Goal: Information Seeking & Learning: Learn about a topic

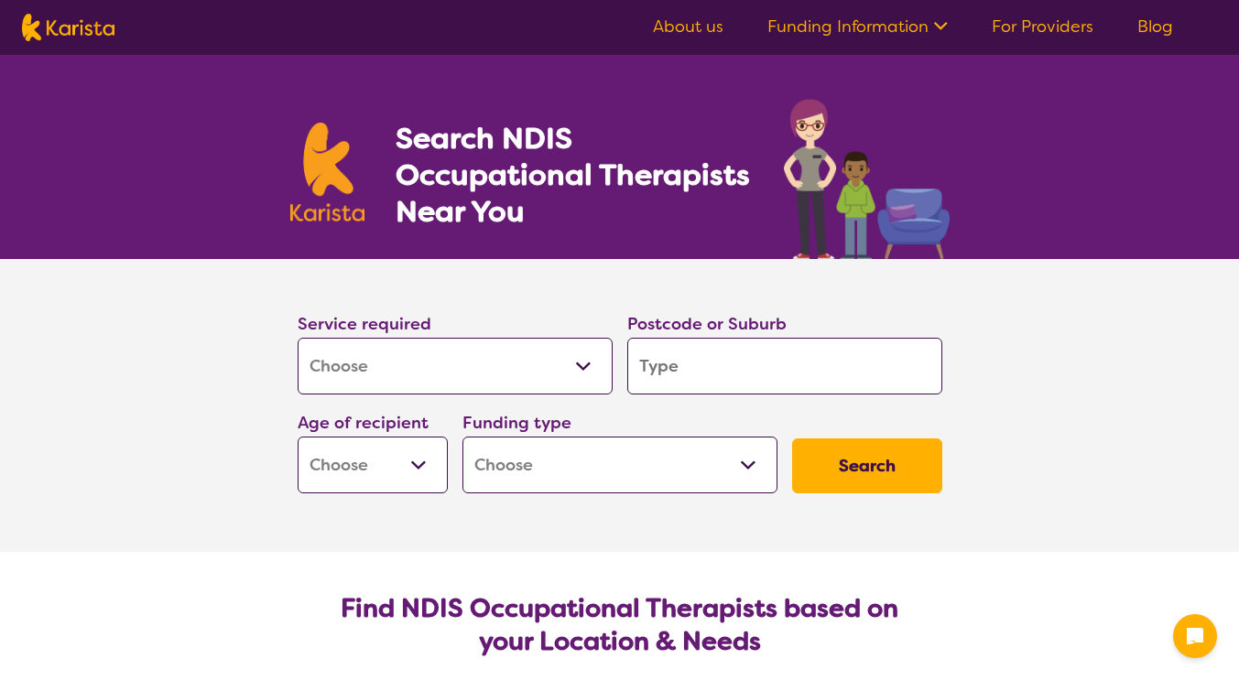
select select "[MEDICAL_DATA]"
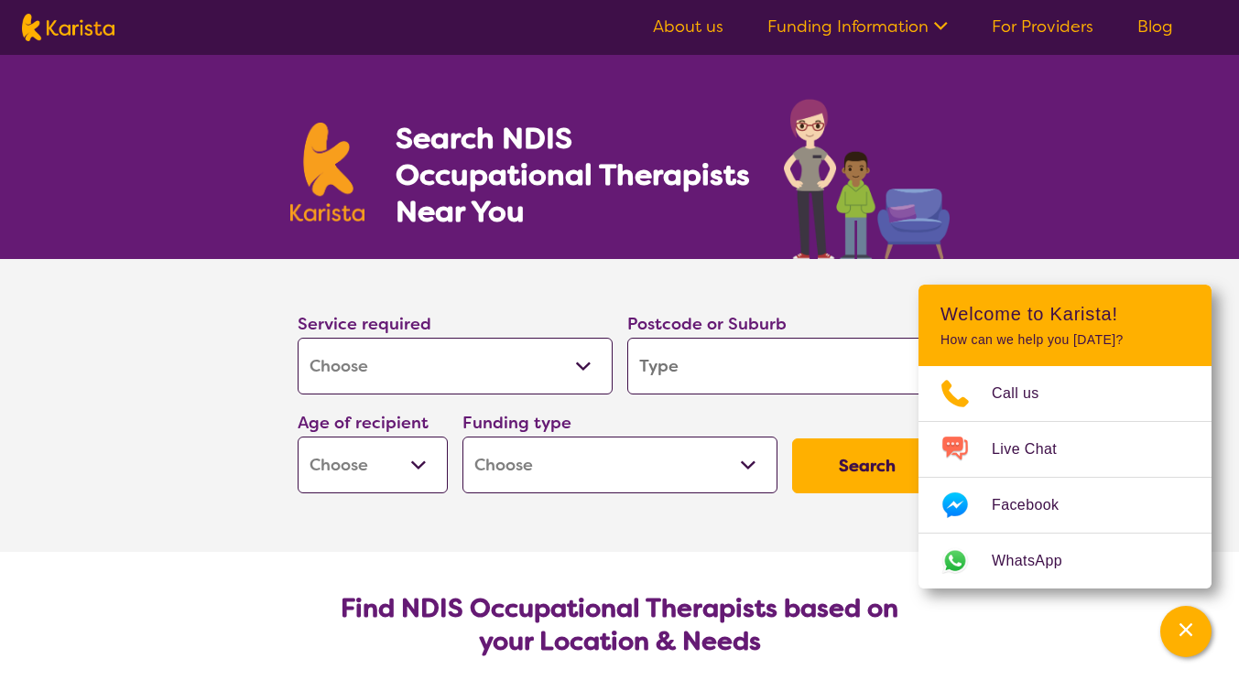
click at [668, 364] on input "search" at bounding box center [784, 366] width 315 height 57
type input "3"
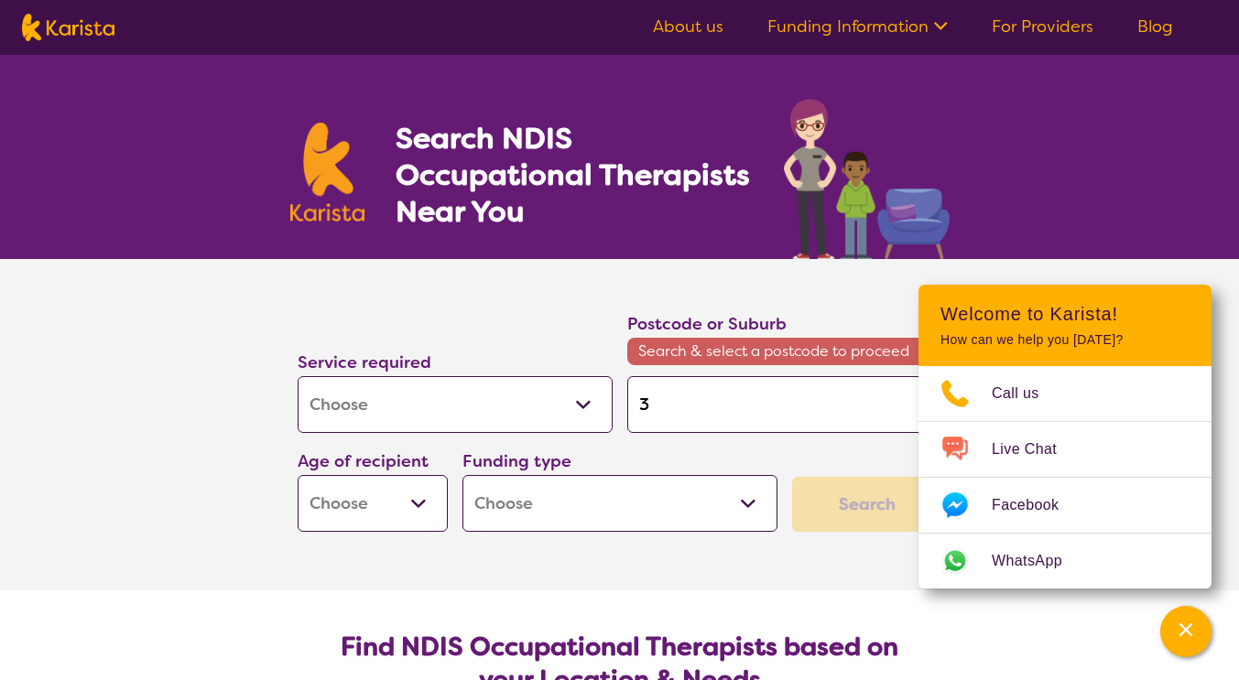
type input "38"
type input "382"
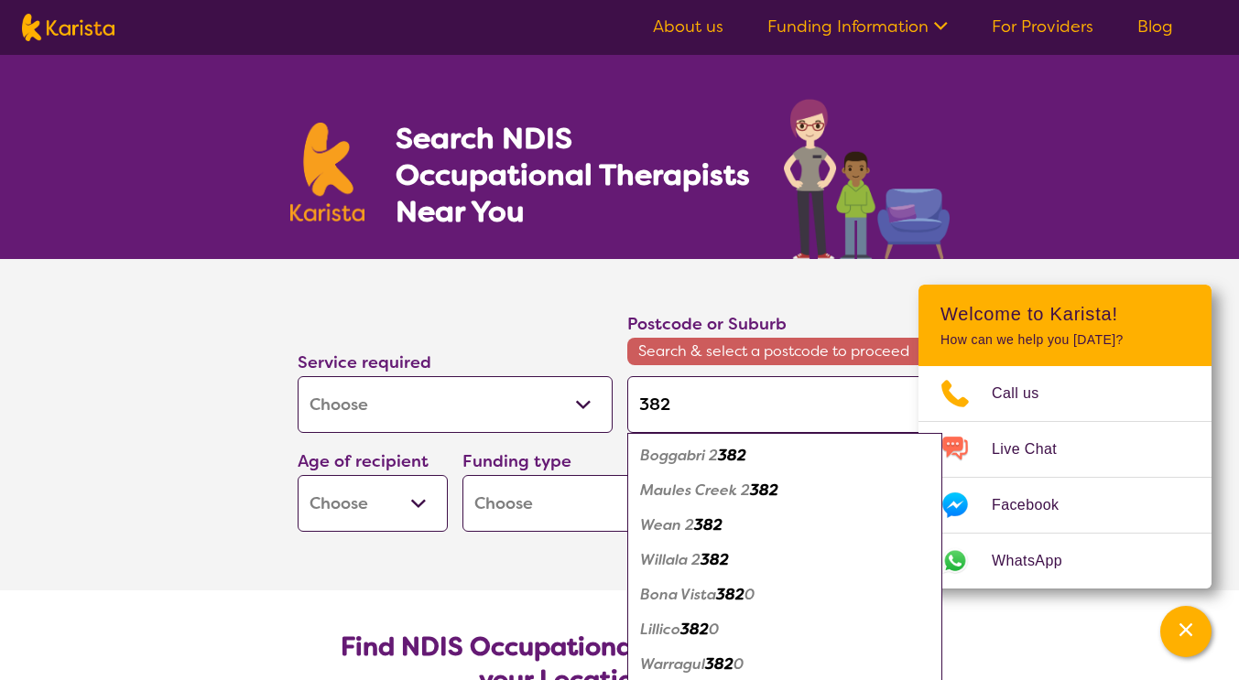
type input "3820"
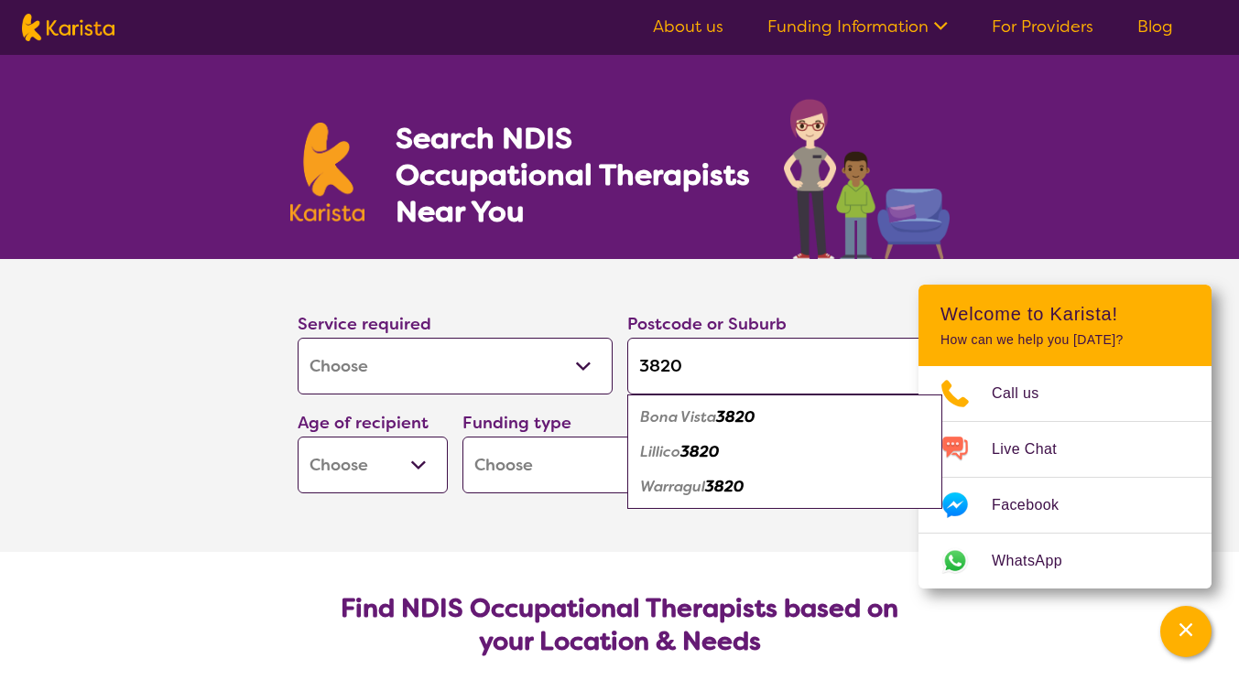
type input "3820"
click at [701, 487] on em "Warragul" at bounding box center [672, 486] width 65 height 19
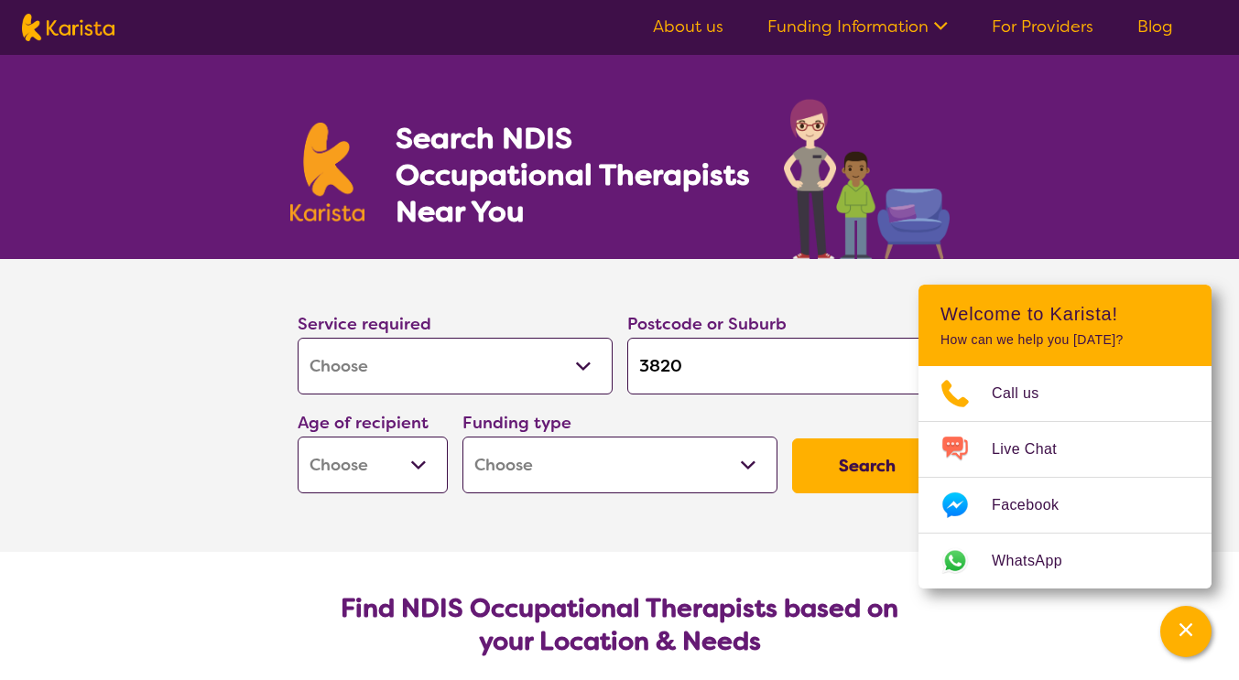
click at [417, 465] on select "Early Childhood - 0 to 9 Child - 10 to 11 Adolescent - 12 to 17 Adult - 18 to 6…" at bounding box center [373, 465] width 150 height 57
select select "AG"
click at [298, 437] on select "Early Childhood - 0 to 9 Child - 10 to 11 Adolescent - 12 to 17 Adult - 18 to 6…" at bounding box center [373, 465] width 150 height 57
select select "AG"
click at [739, 466] on select "Home Care Package (HCP) National Disability Insurance Scheme (NDIS) I don't know" at bounding box center [619, 465] width 315 height 57
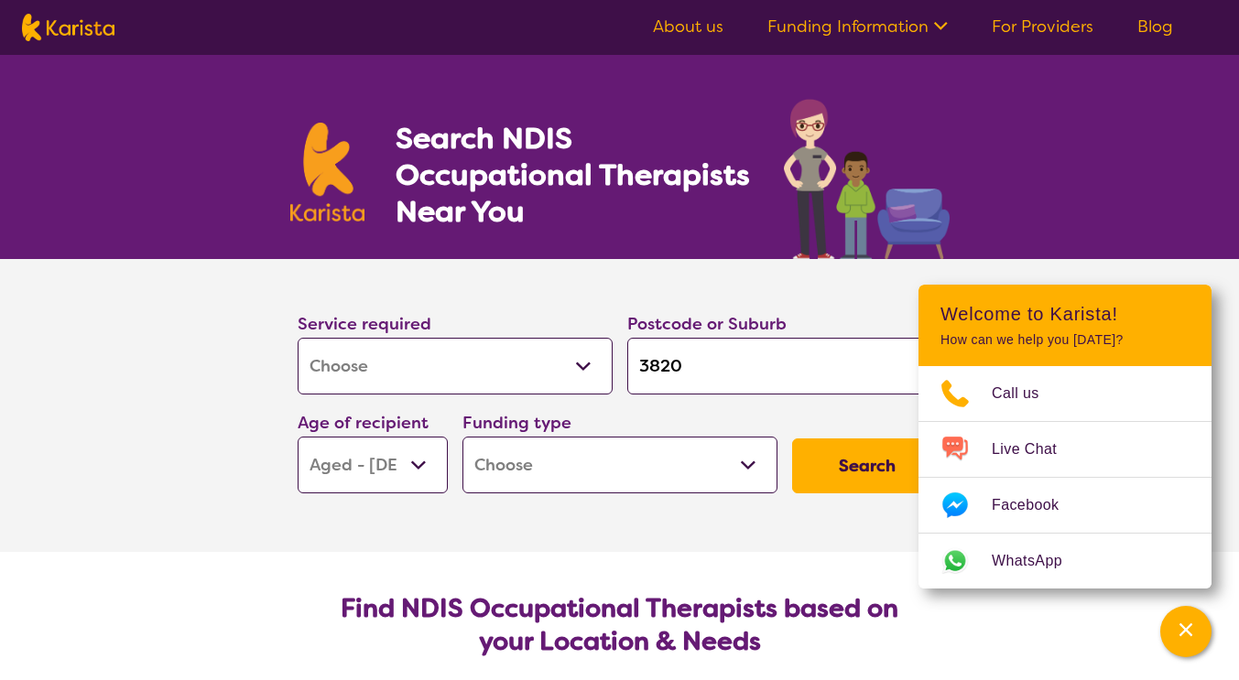
select select "i-don-t-know"
click at [462, 437] on select "Home Care Package (HCP) National Disability Insurance Scheme (NDIS) I don't know" at bounding box center [619, 465] width 315 height 57
select select "i-don-t-know"
click at [840, 462] on button "Search" at bounding box center [867, 466] width 150 height 55
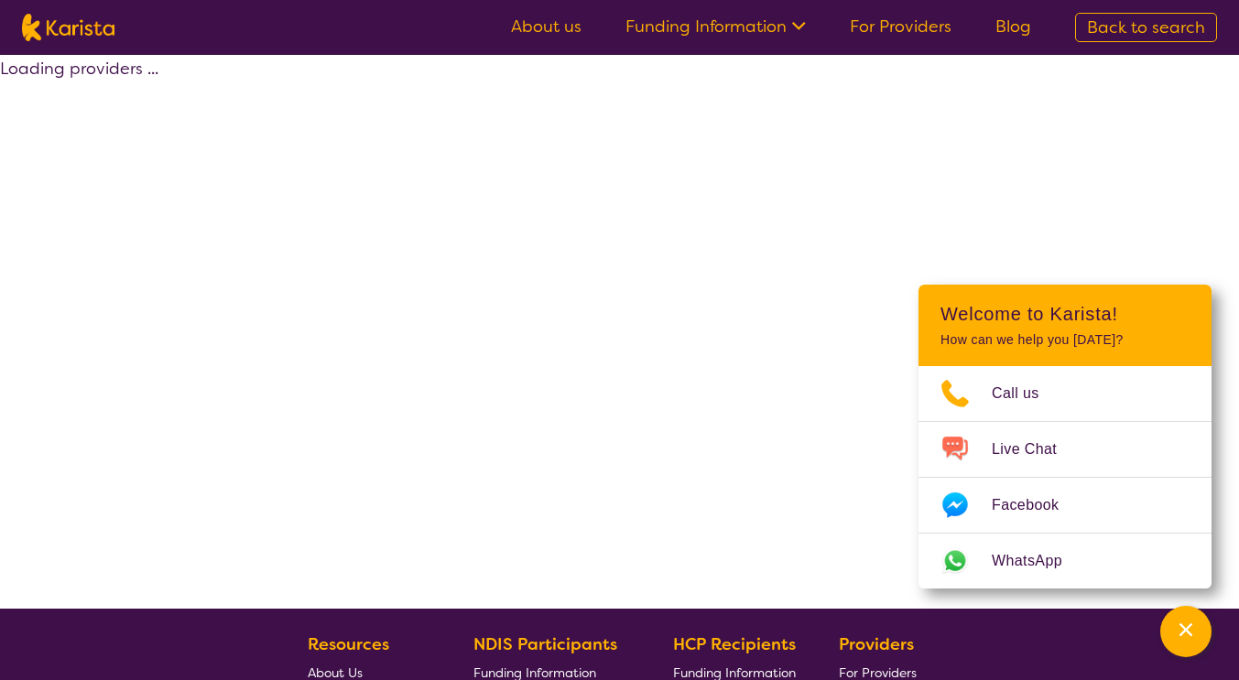
select select "[MEDICAL_DATA]"
select select "AG"
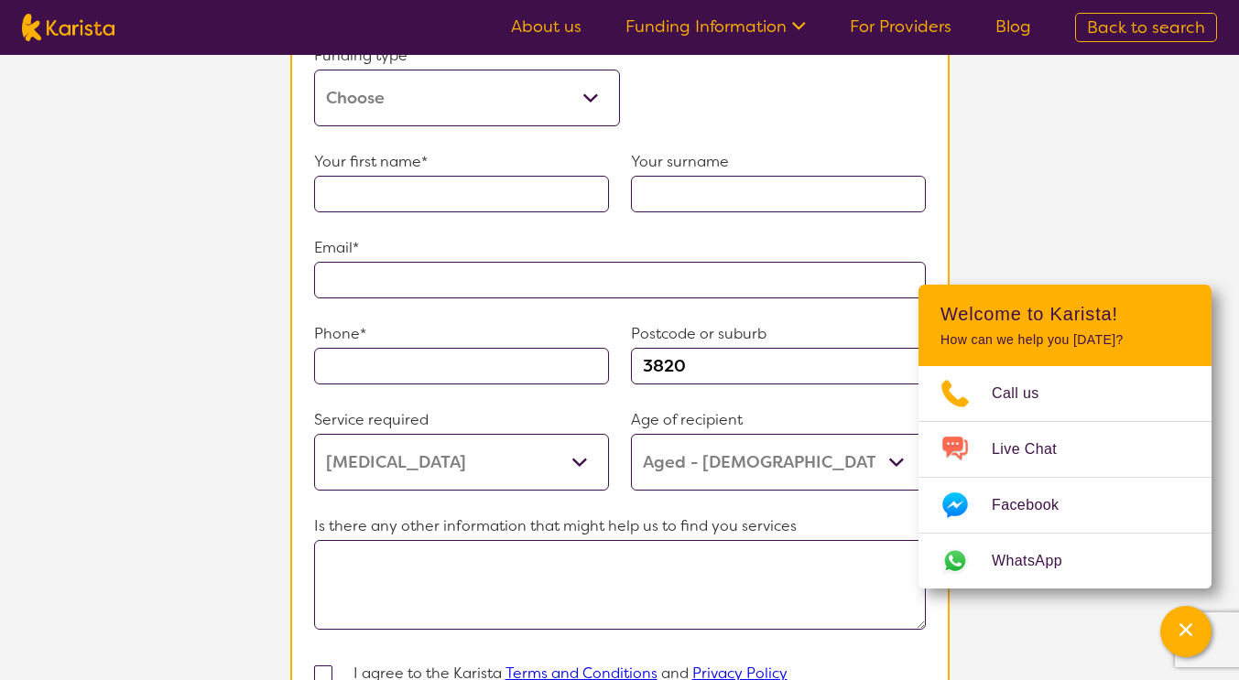
scroll to position [1187, 0]
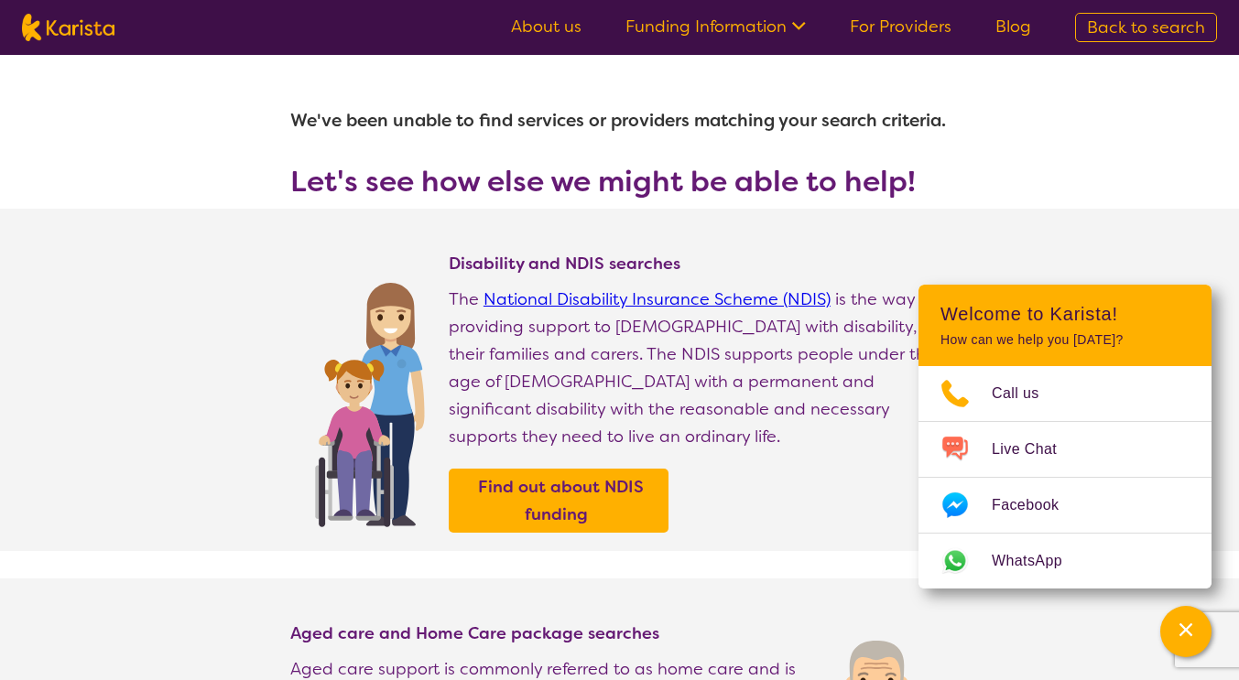
select select "[MEDICAL_DATA]"
select select "AG"
select select "i-don-t-know"
select select "[MEDICAL_DATA]"
select select "AG"
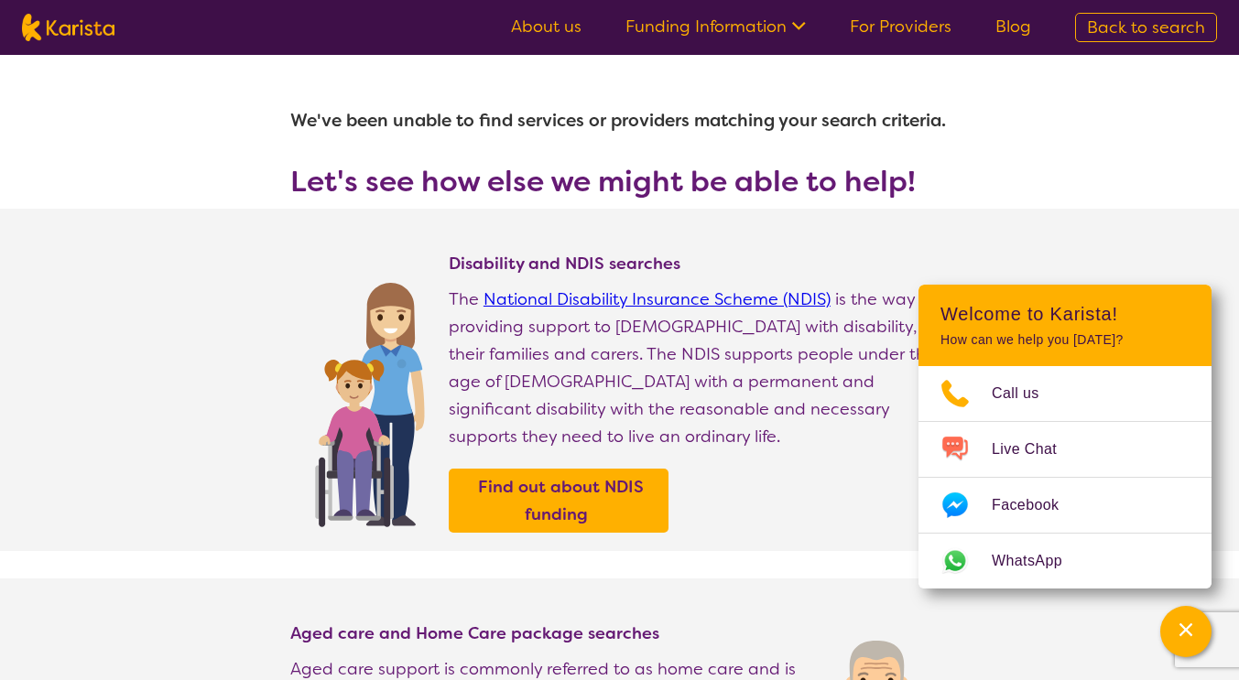
select select "i-don-t-know"
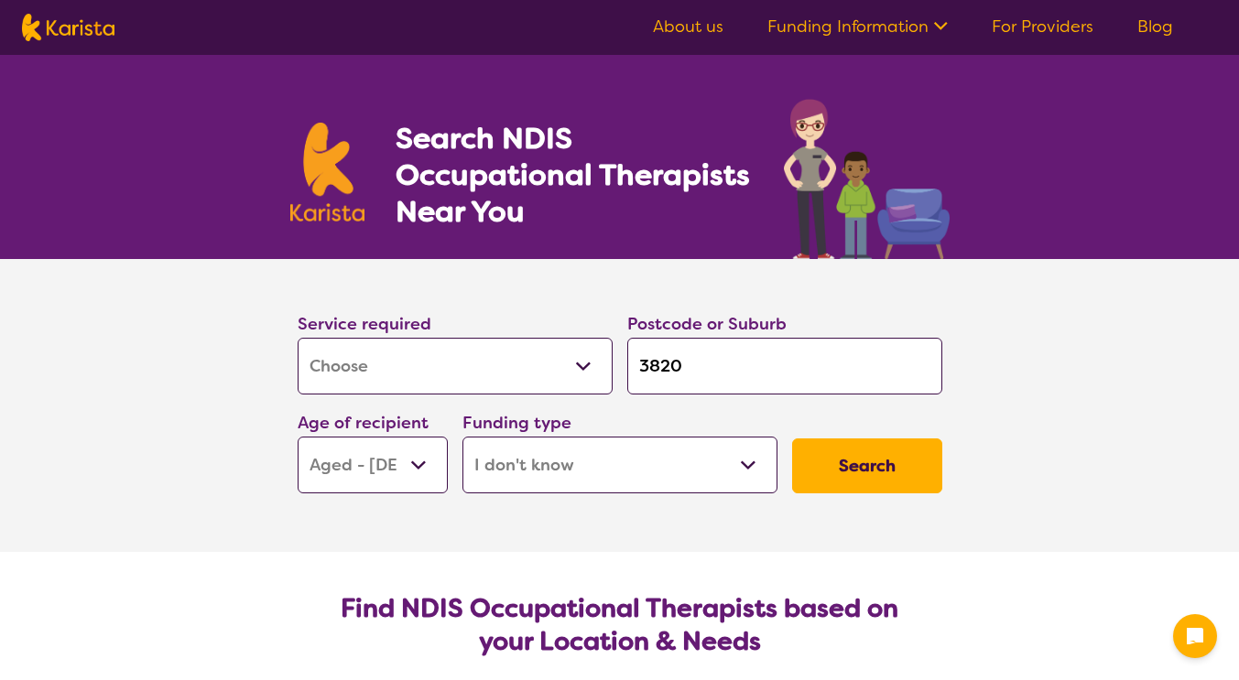
select select "[MEDICAL_DATA]"
select select "AG"
select select "i-don-t-know"
select select "[MEDICAL_DATA]"
select select "AG"
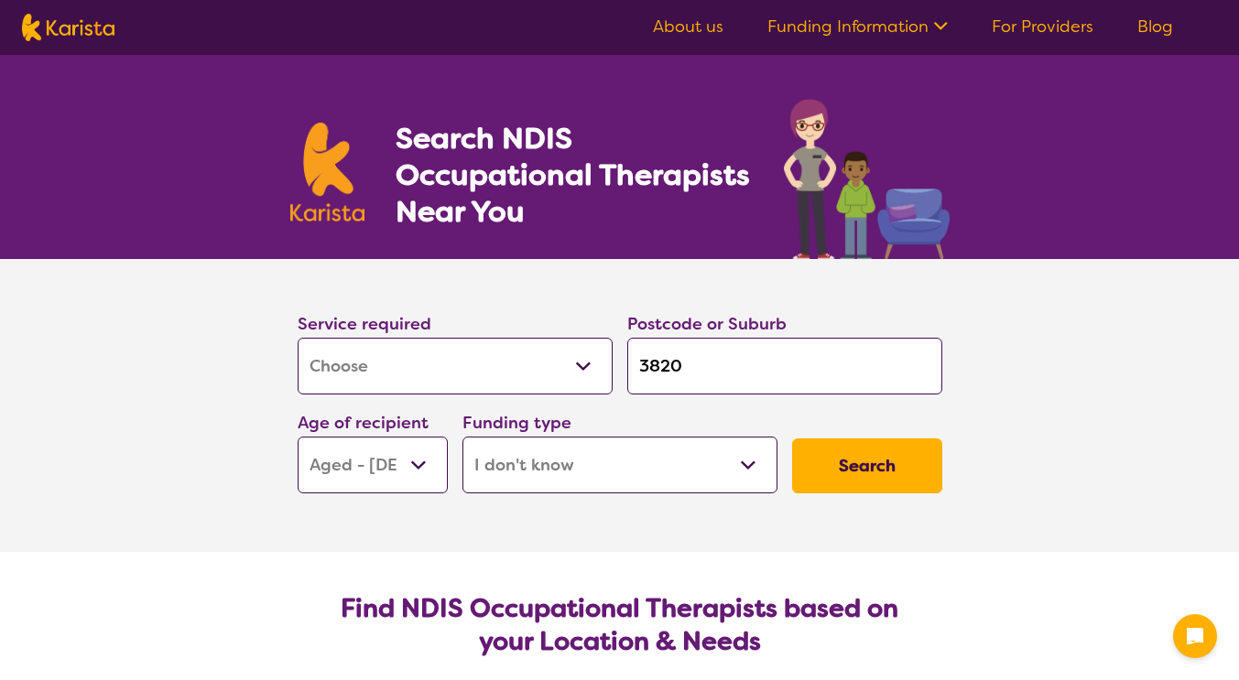
select select "i-don-t-know"
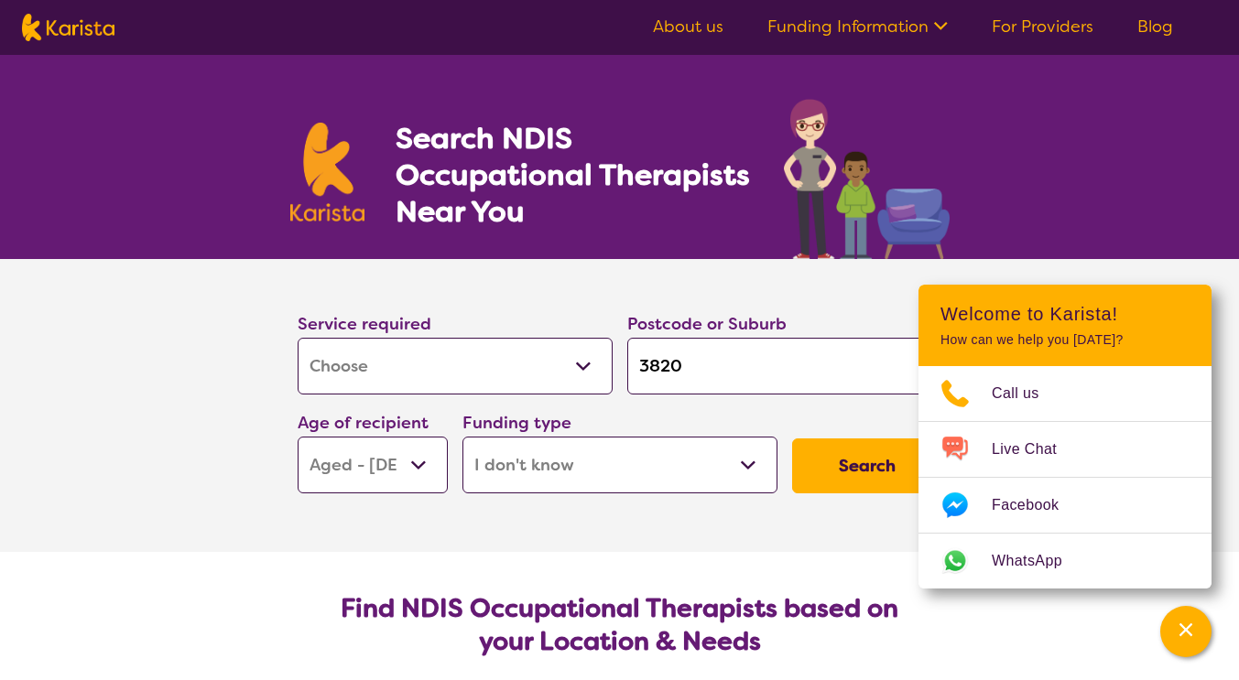
click at [853, 472] on button "Search" at bounding box center [867, 466] width 150 height 55
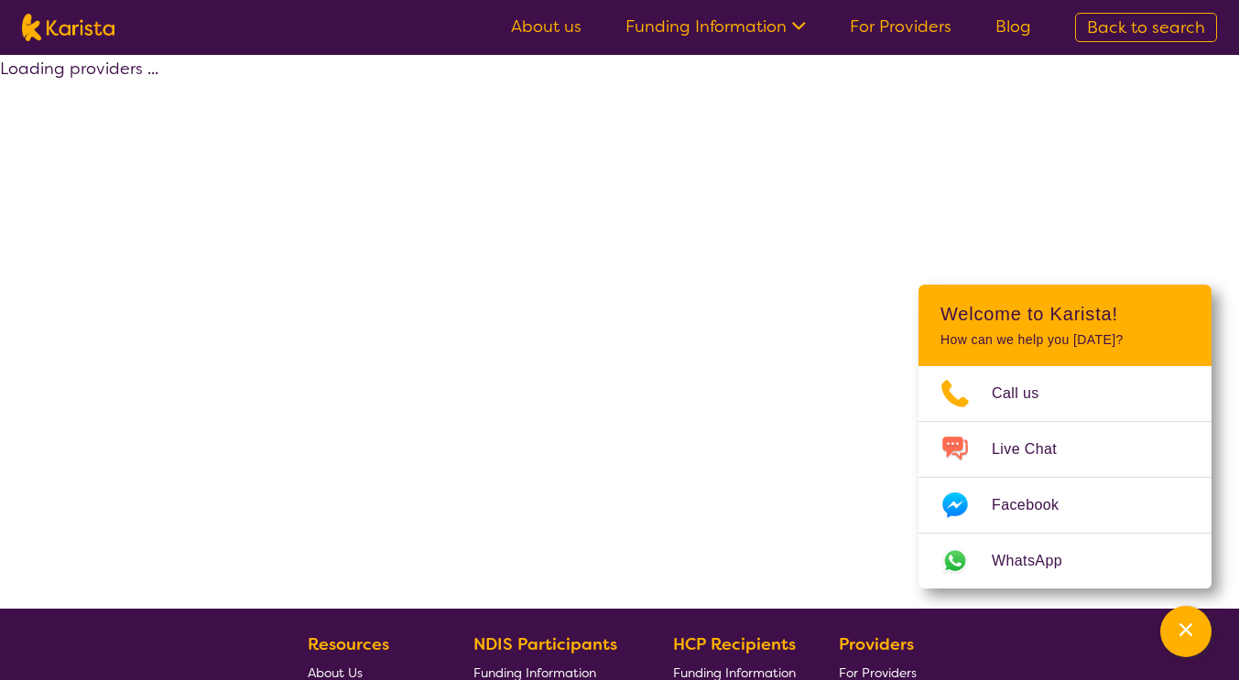
select select "[MEDICAL_DATA]"
select select "AG"
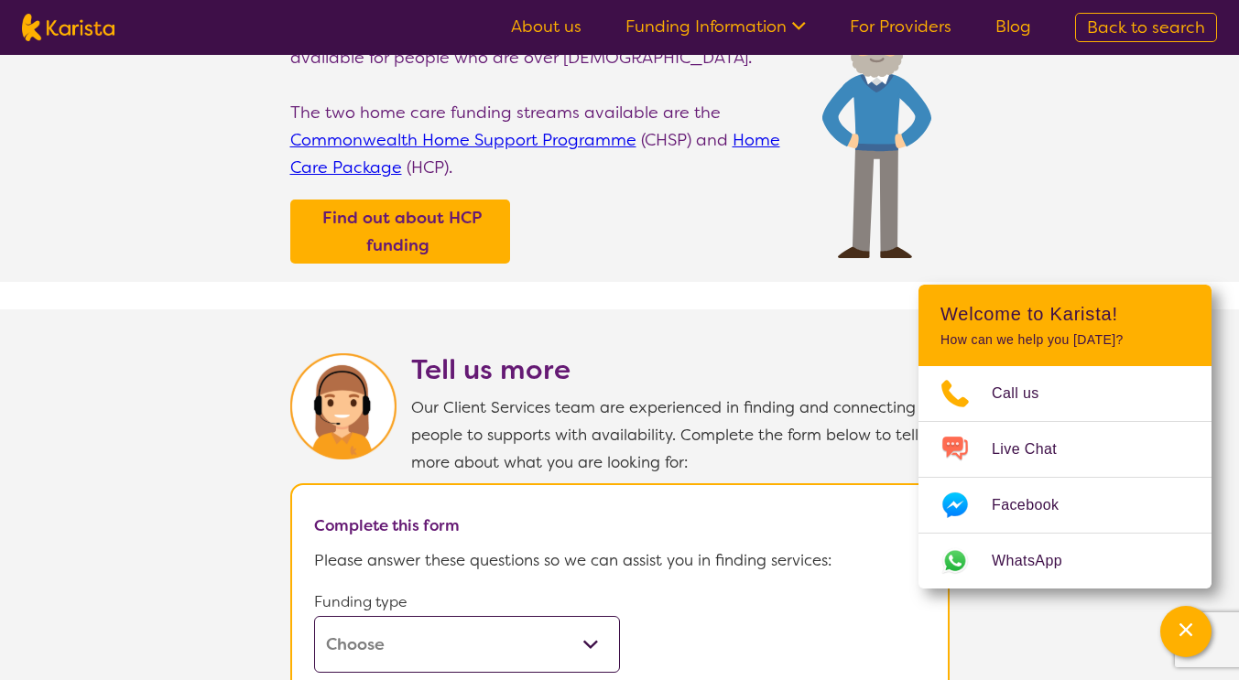
scroll to position [641, 0]
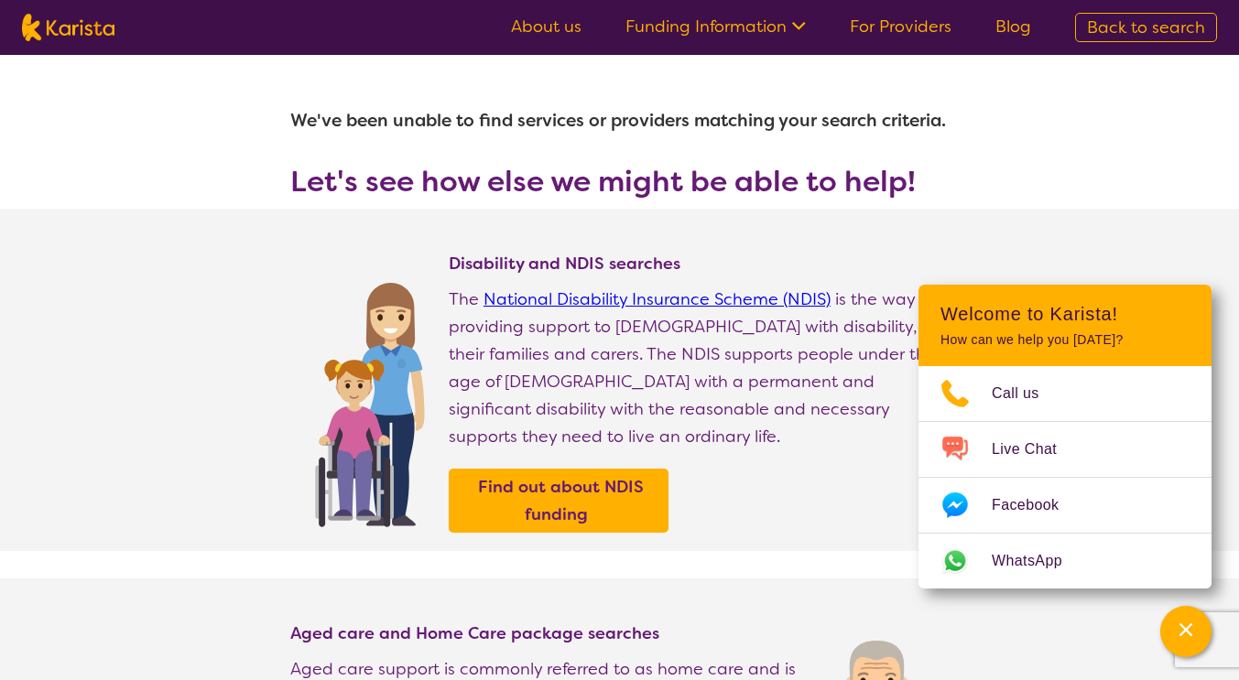
select select "[MEDICAL_DATA]"
select select "AG"
select select "i-don-t-know"
select select "[MEDICAL_DATA]"
select select "AG"
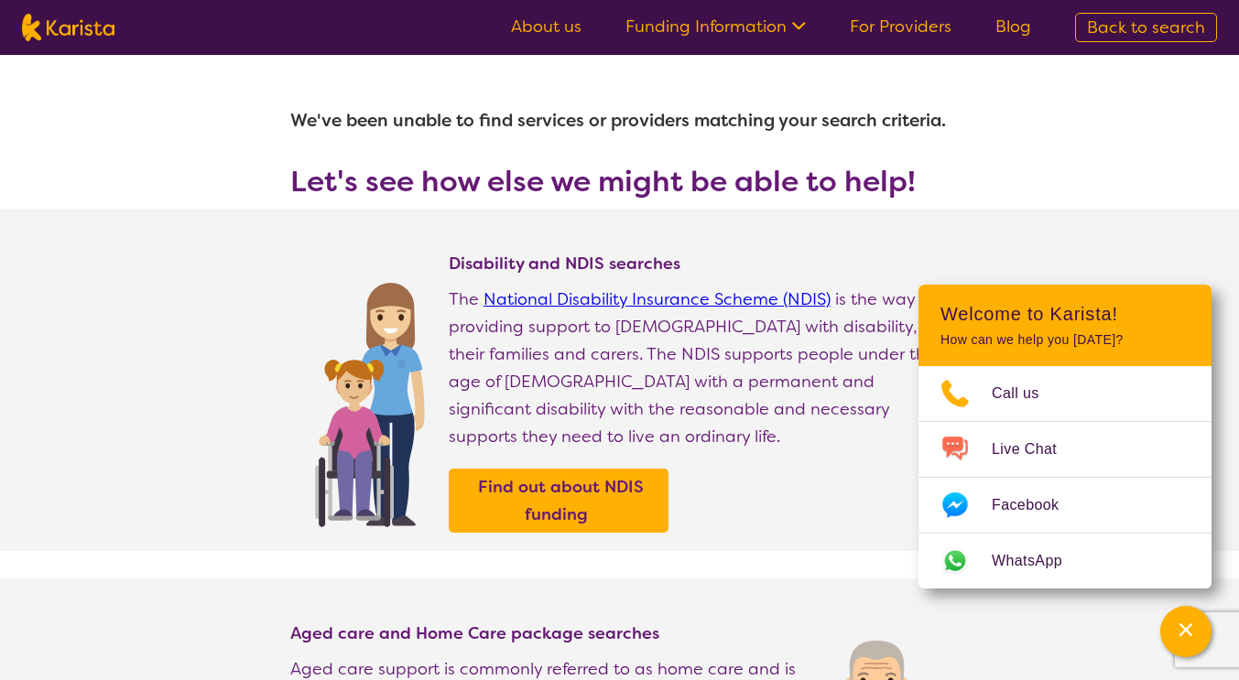
select select "i-don-t-know"
